Goal: Complete application form

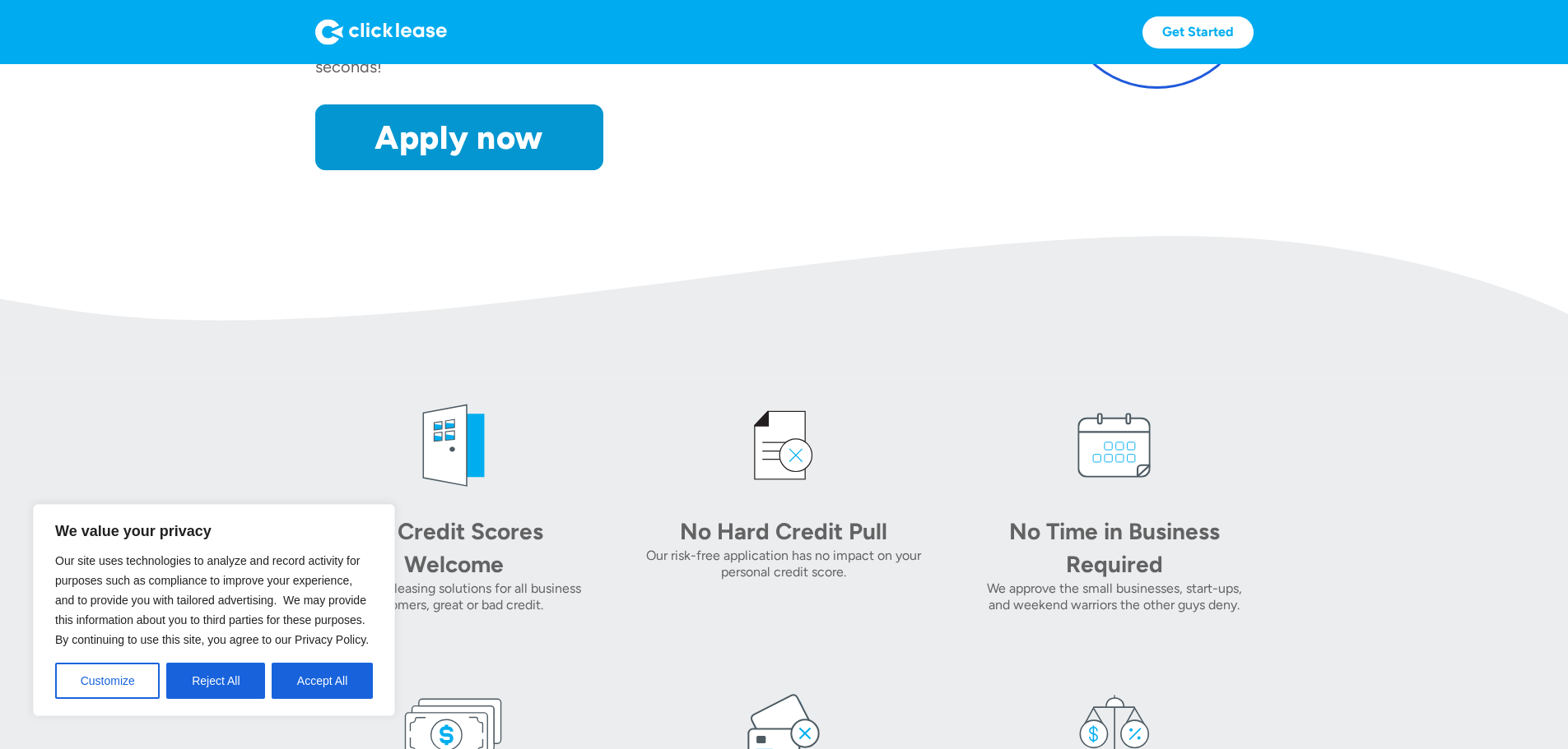
scroll to position [411, 0]
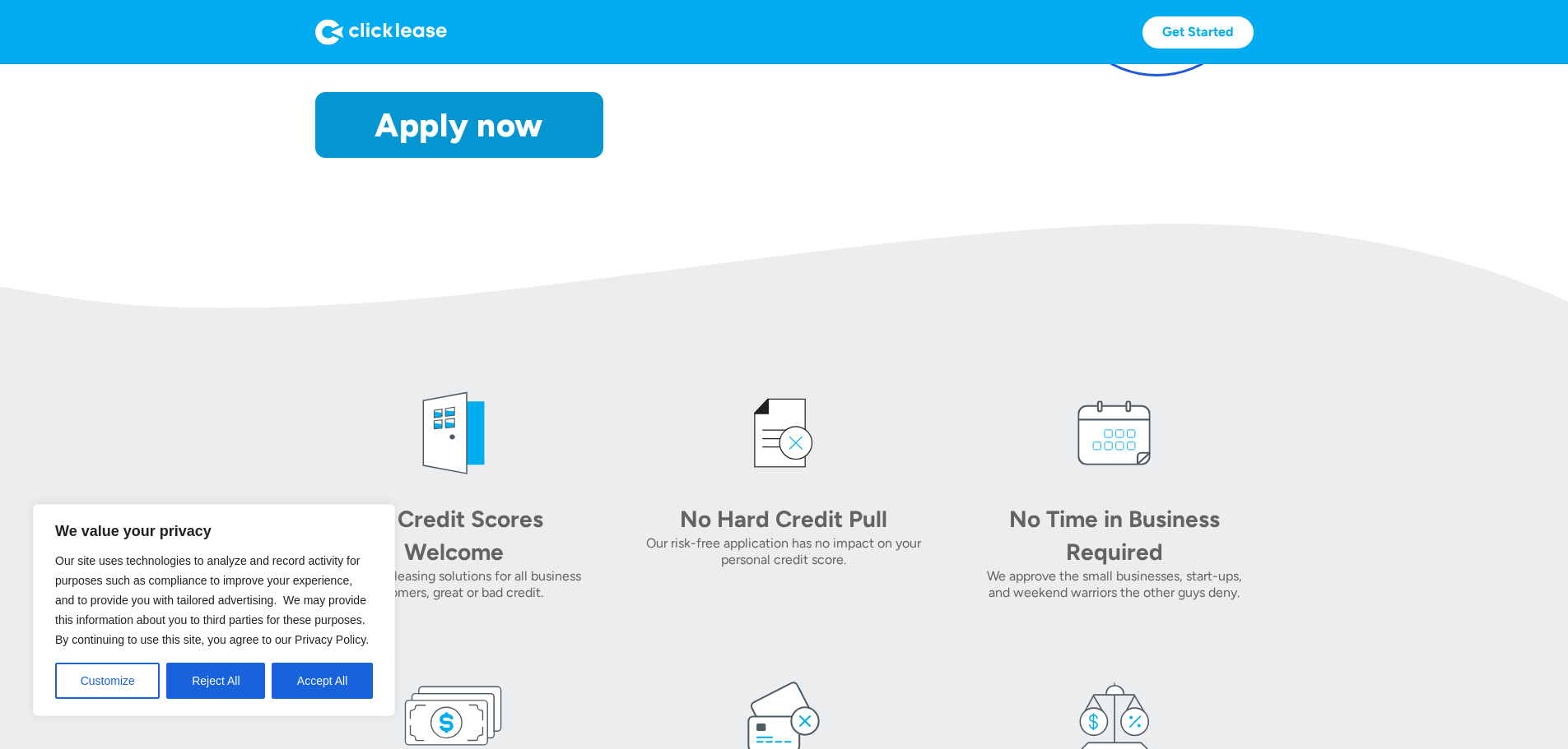
drag, startPoint x: 341, startPoint y: 673, endPoint x: 337, endPoint y: 664, distance: 9.8
click at [337, 669] on button "Accept All" at bounding box center [321, 680] width 101 height 36
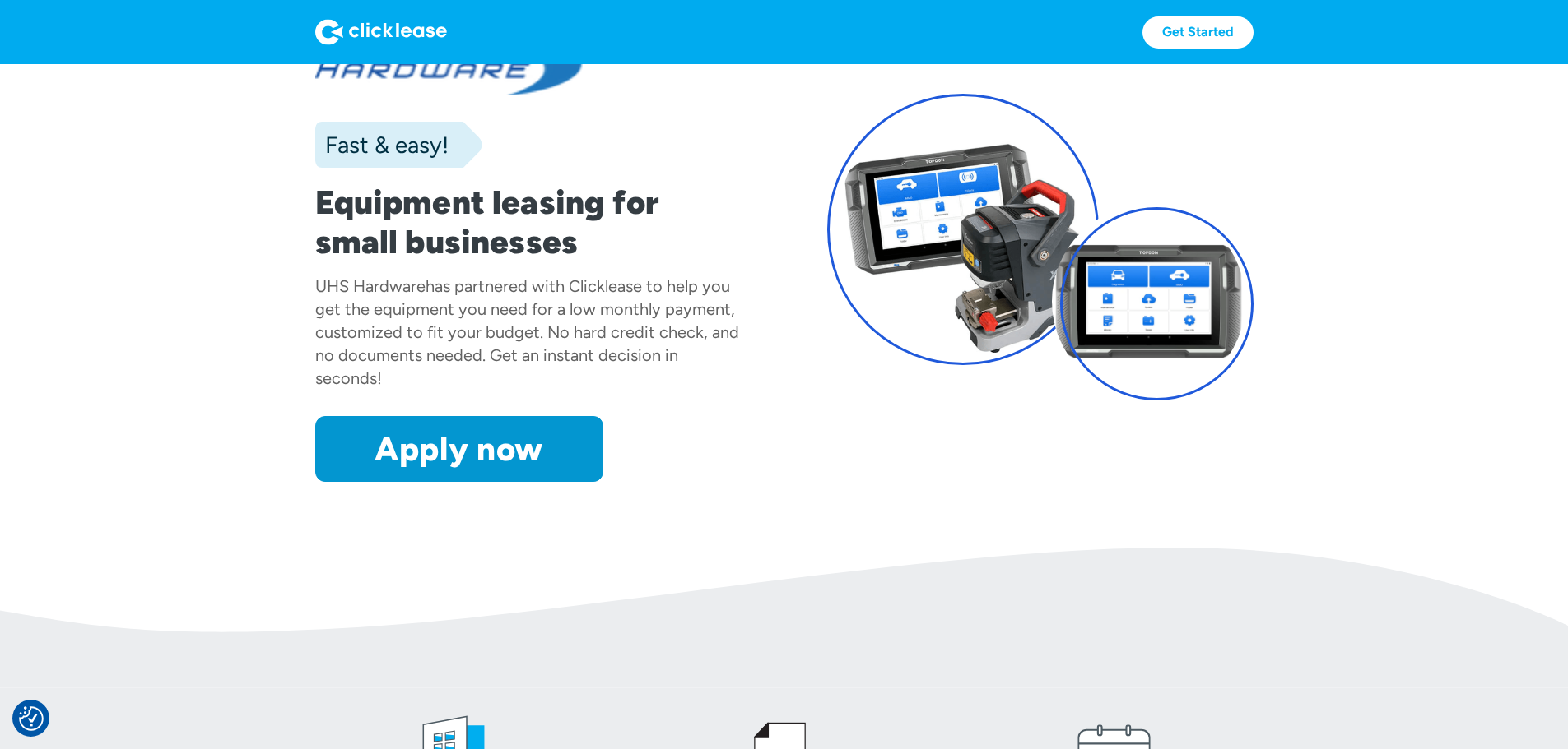
scroll to position [82, 0]
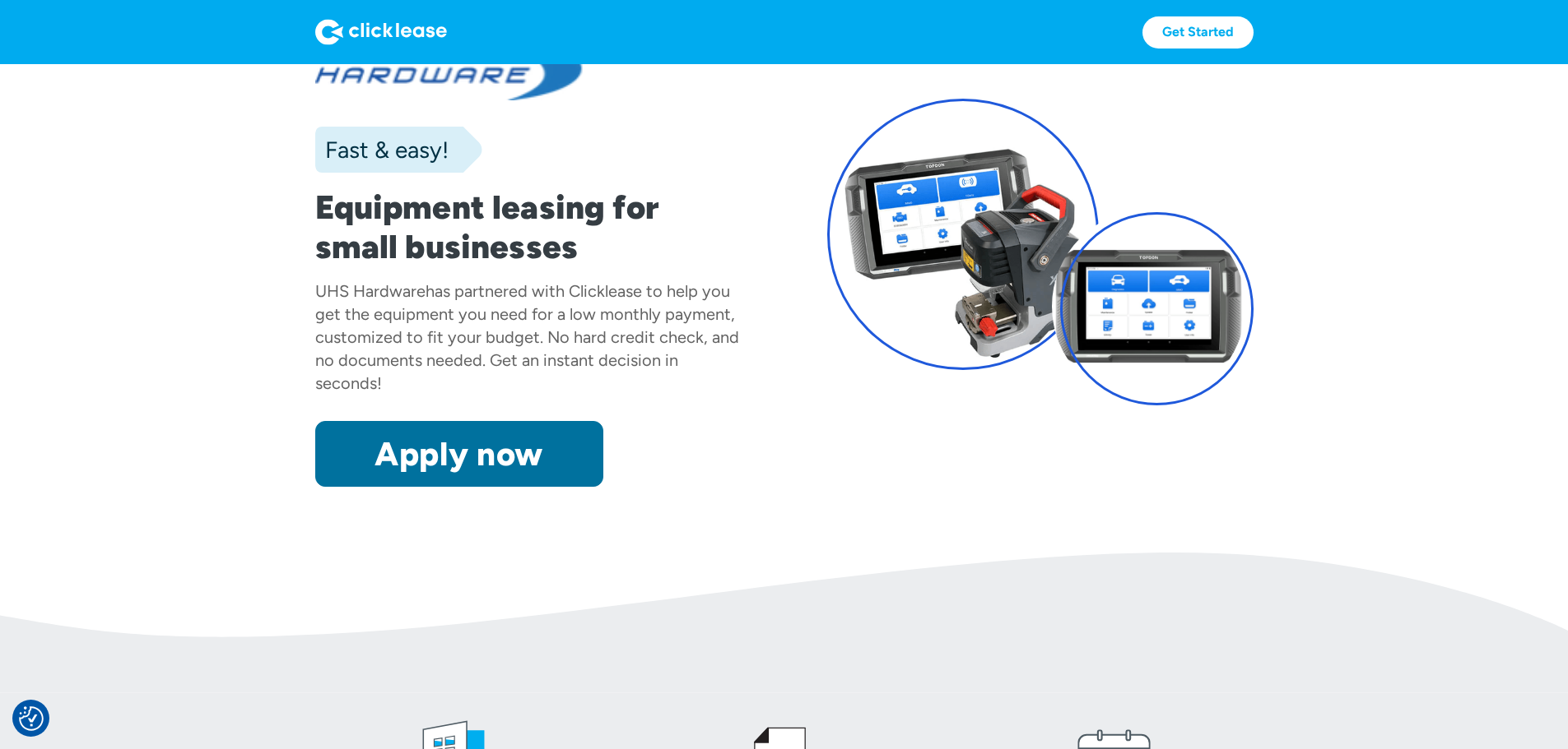
click at [446, 487] on link "Apply now" at bounding box center [459, 454] width 288 height 66
